Goal: Transaction & Acquisition: Purchase product/service

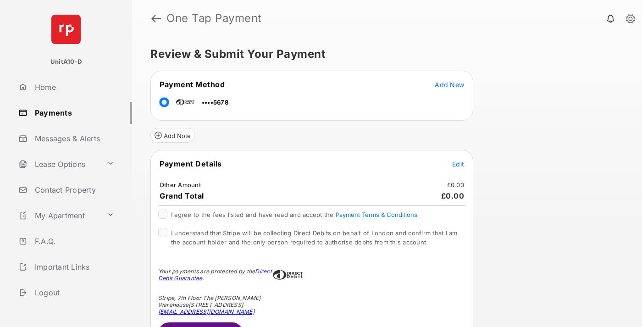
click at [458, 164] on span "Edit" at bounding box center [458, 164] width 12 height 8
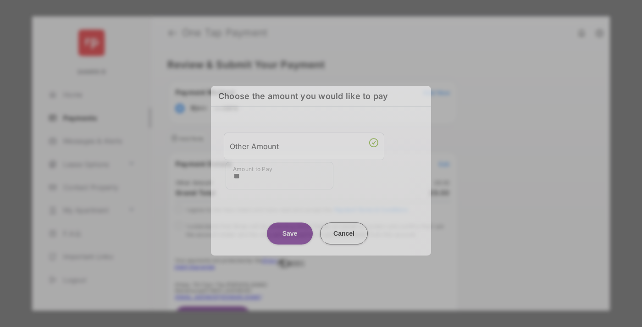
type input "**"
click at [290, 231] on button "Save" at bounding box center [290, 233] width 46 height 22
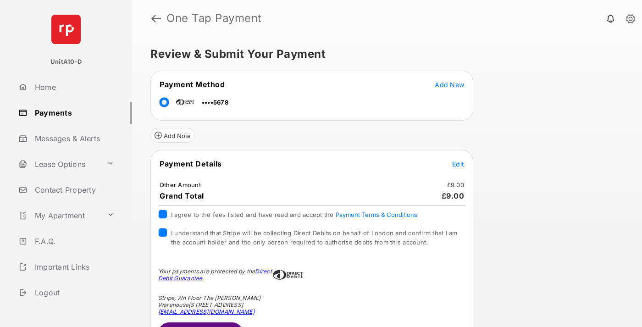
click at [200, 324] on button "Submit Payment" at bounding box center [200, 333] width 85 height 22
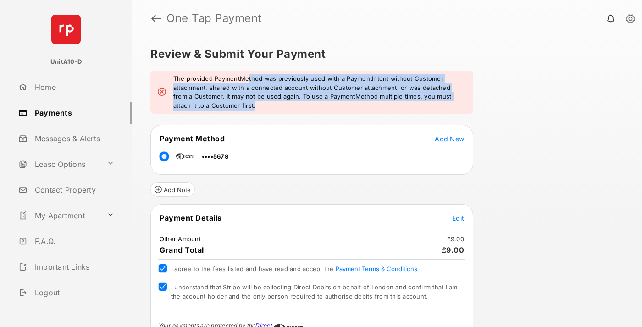
drag, startPoint x: 248, startPoint y: 78, endPoint x: 276, endPoint y: 105, distance: 39.2
click at [276, 105] on em "The provided PaymentMethod was previously used with a PaymentIntent without Cus…" at bounding box center [319, 92] width 292 height 36
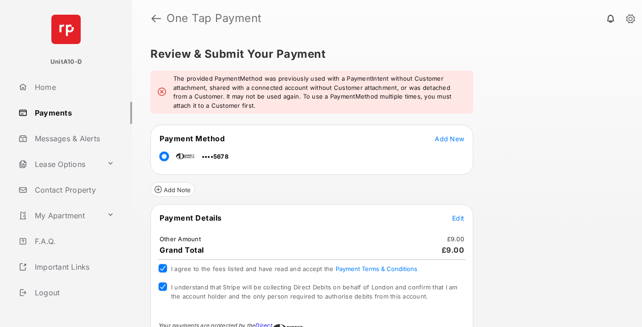
click at [277, 107] on em "The provided PaymentMethod was previously used with a PaymentIntent without Cus…" at bounding box center [319, 92] width 292 height 36
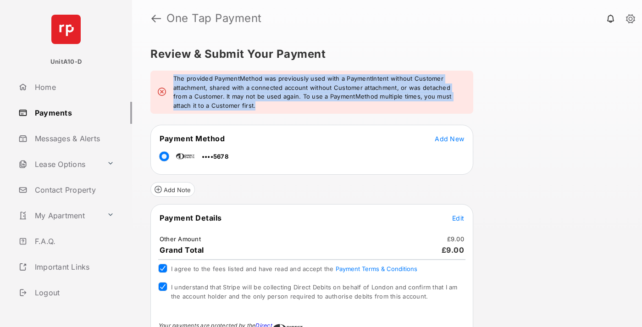
drag, startPoint x: 280, startPoint y: 109, endPoint x: 169, endPoint y: 77, distance: 115.2
click at [169, 77] on div "The provided PaymentMethod was previously used with a PaymentIntent without Cus…" at bounding box center [311, 92] width 323 height 43
